Goal: Navigation & Orientation: Find specific page/section

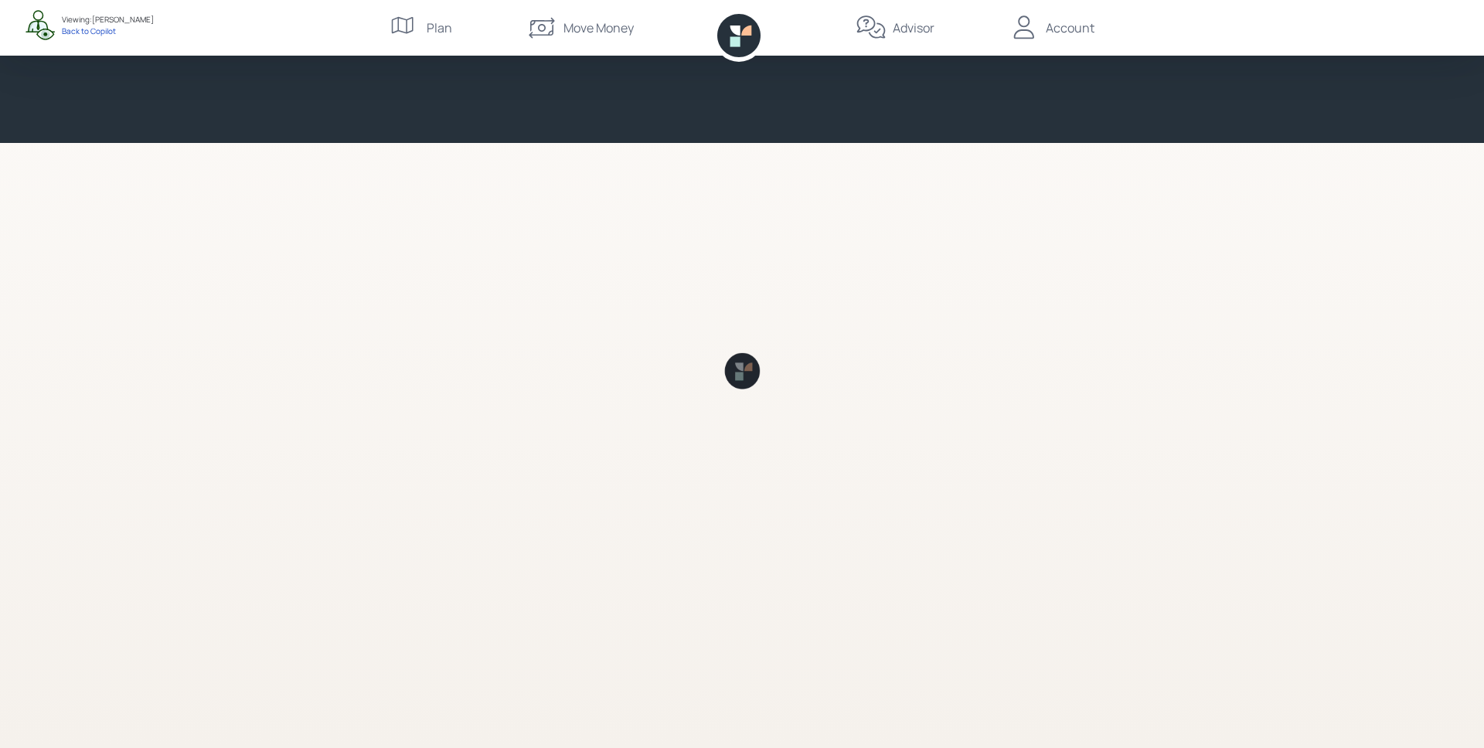
click at [920, 26] on div "Advisor" at bounding box center [914, 28] width 42 height 19
